Goal: Task Accomplishment & Management: Use online tool/utility

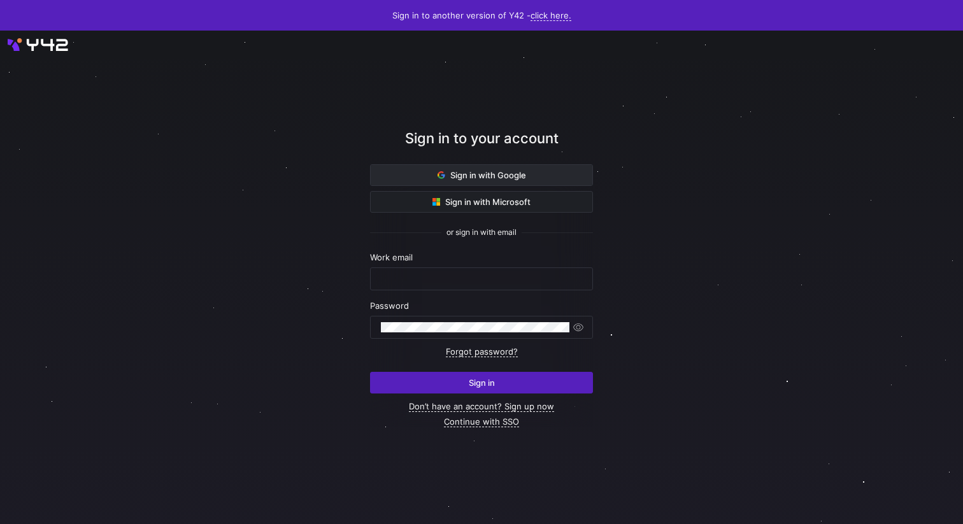
click at [486, 174] on span "Sign in with Google" at bounding box center [481, 175] width 88 height 10
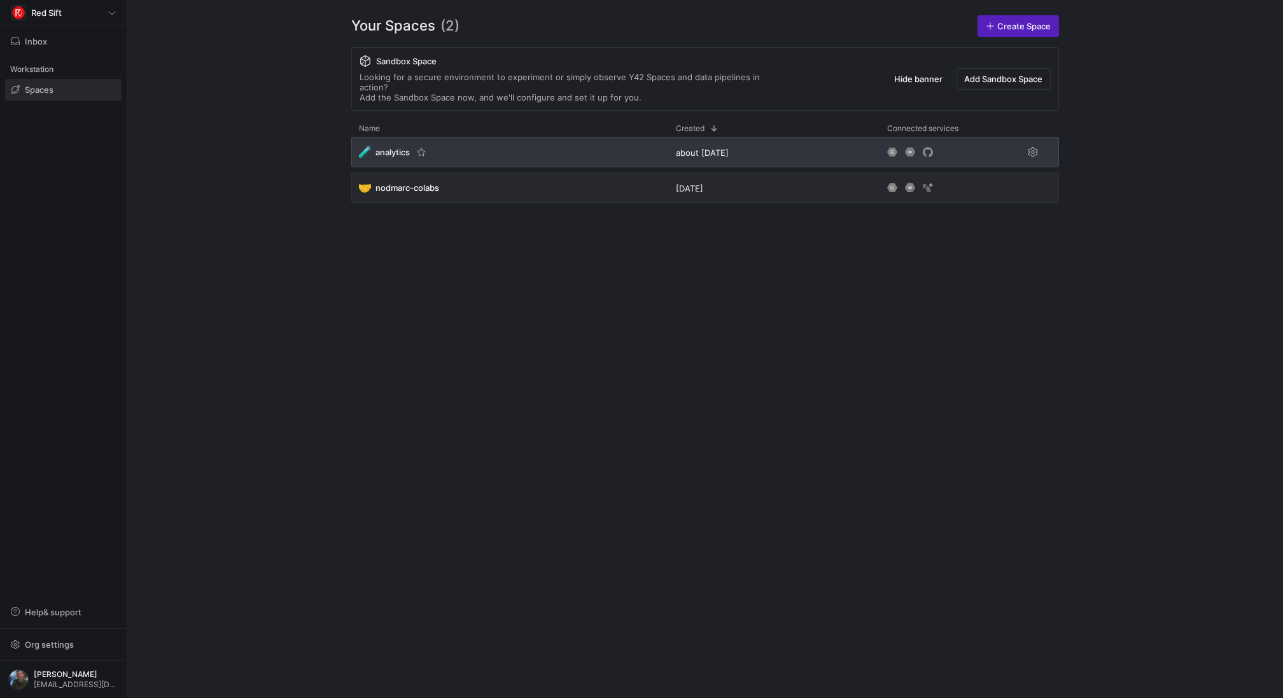
click at [383, 147] on span "analytics" at bounding box center [393, 152] width 34 height 10
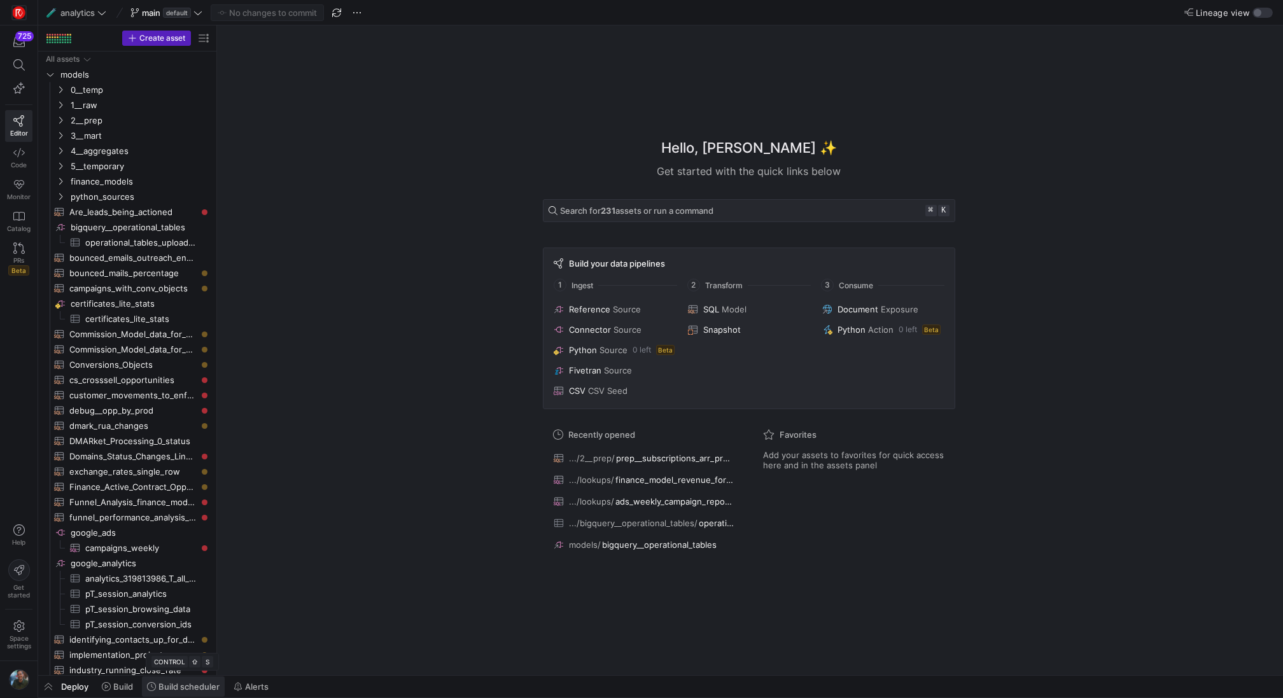
click at [172, 684] on span "Build scheduler" at bounding box center [189, 687] width 61 height 10
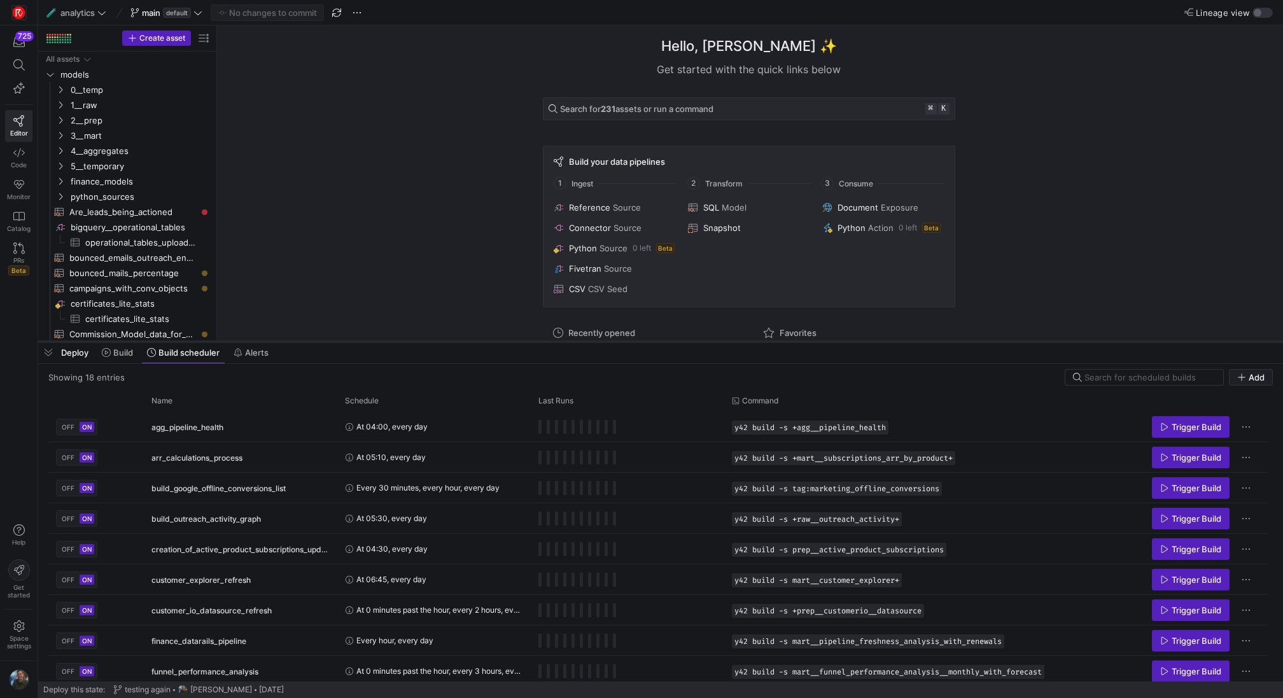
drag, startPoint x: 364, startPoint y: 467, endPoint x: 432, endPoint y: 343, distance: 141.3
click at [432, 343] on div at bounding box center [660, 341] width 1245 height 5
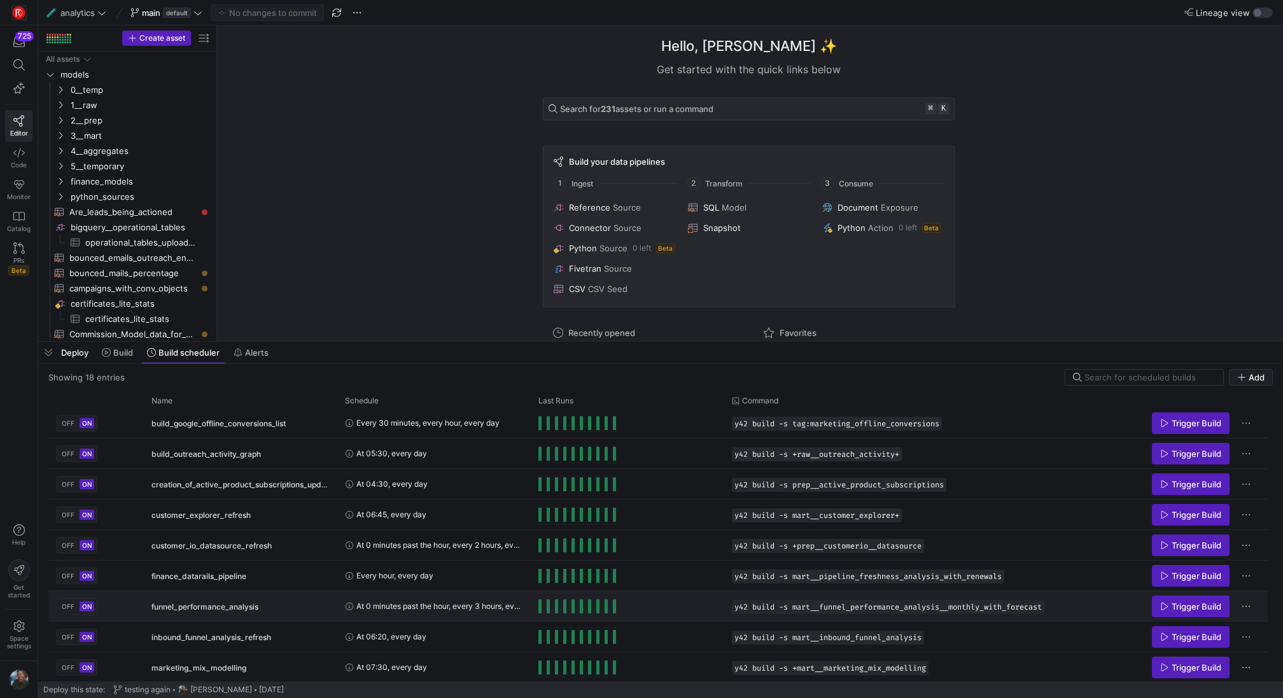
scroll to position [56, 0]
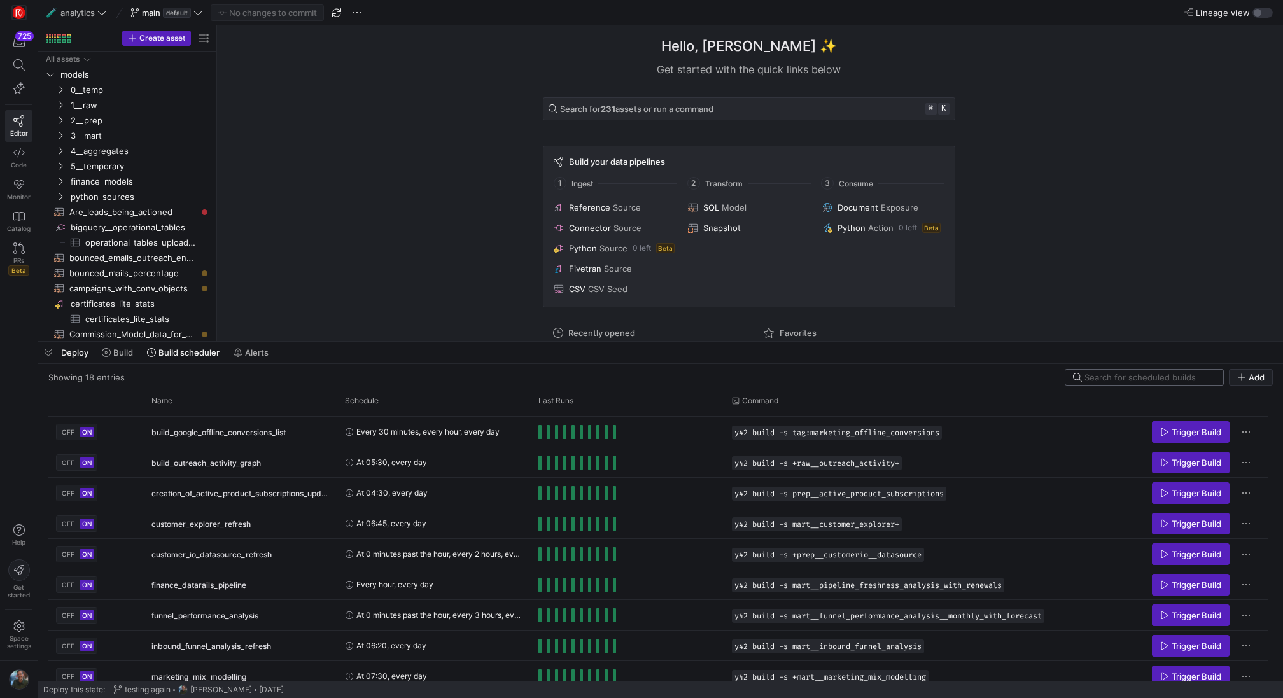
click at [1185, 381] on input at bounding box center [1150, 377] width 131 height 10
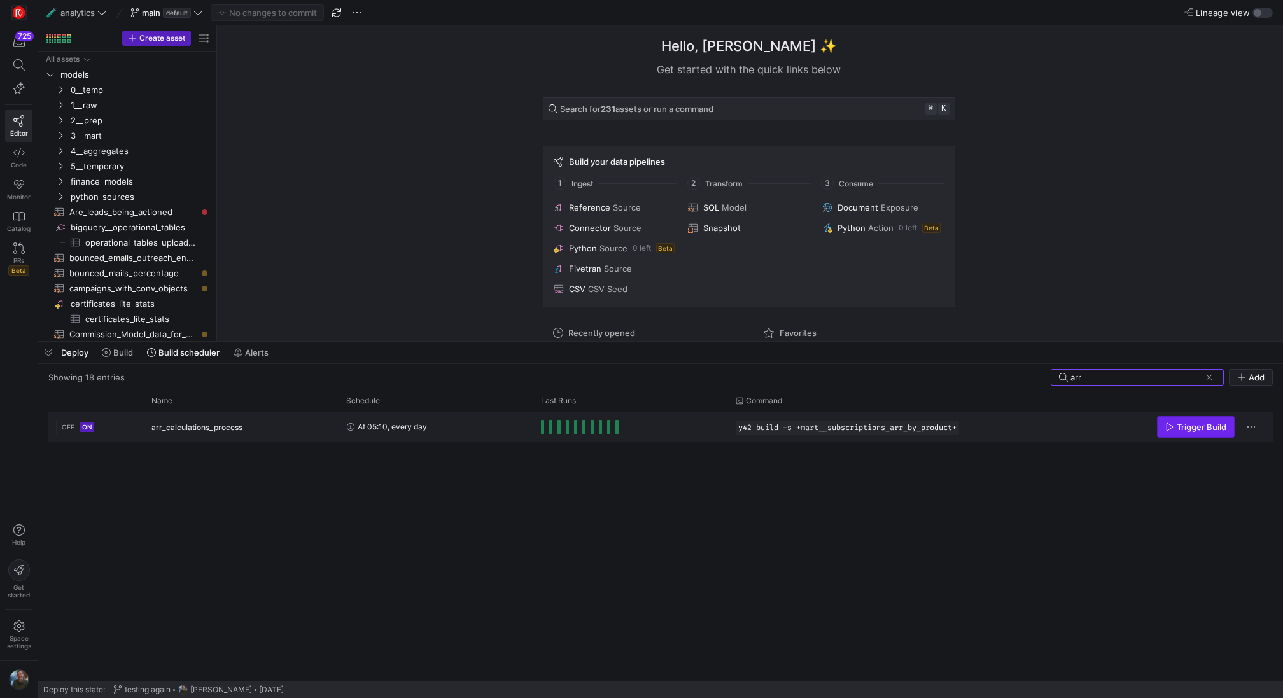
type input "arr"
click at [1199, 426] on span "Trigger Build" at bounding box center [1202, 427] width 50 height 10
click at [48, 351] on span "button" at bounding box center [48, 353] width 20 height 22
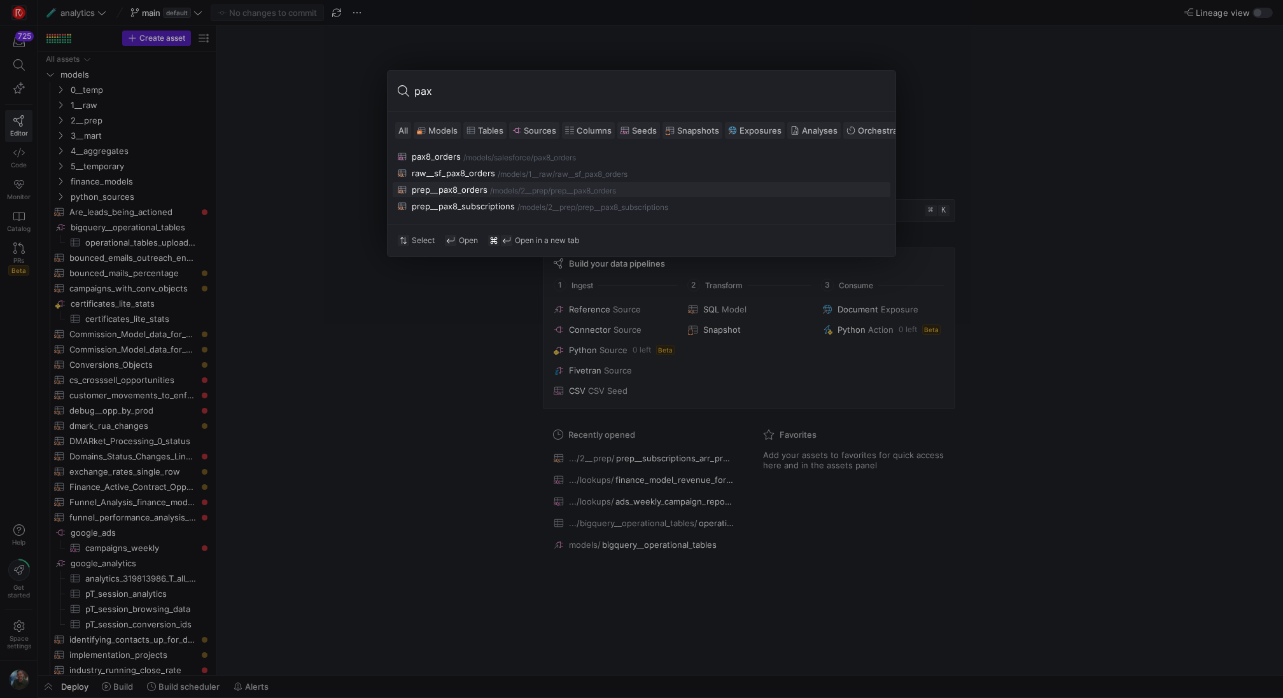
type input "pax"
click at [474, 190] on div "prep__pax8_orders" at bounding box center [450, 190] width 76 height 10
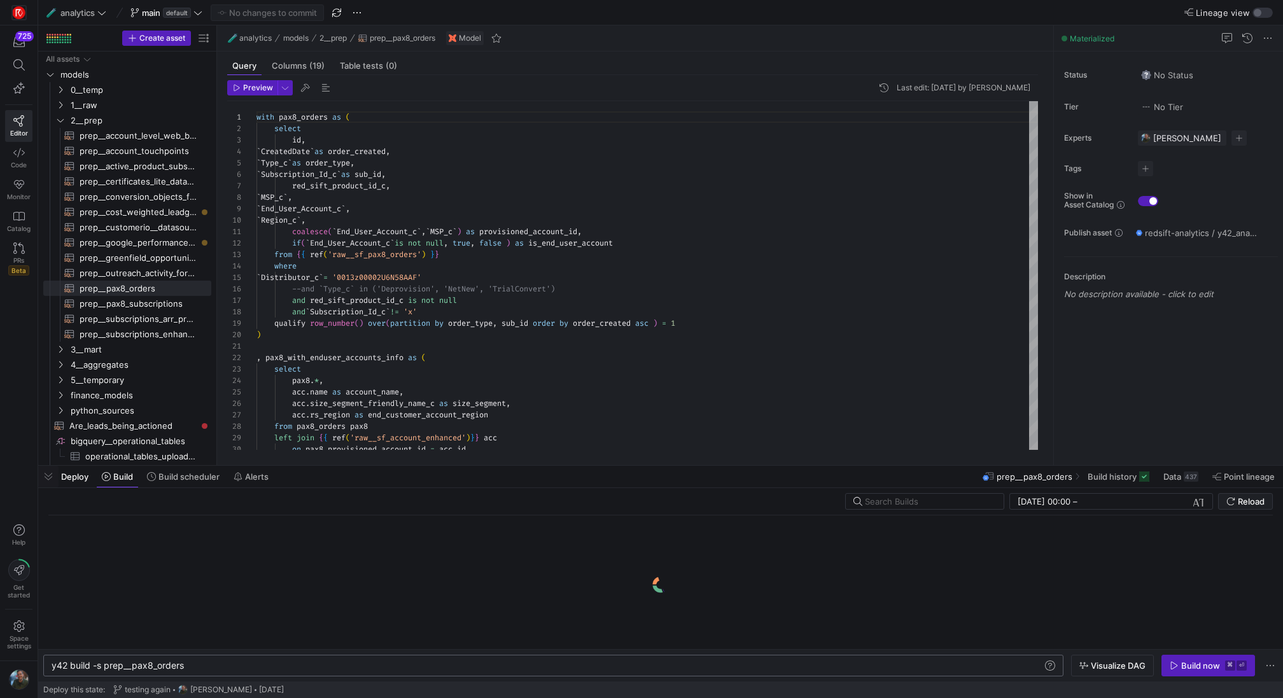
click at [107, 668] on div "y42 build -s prep__pax8_orders" at bounding box center [548, 666] width 992 height 10
type textarea "y42 build -s +prep__pax8_orders"
